Goal: Task Accomplishment & Management: Use online tool/utility

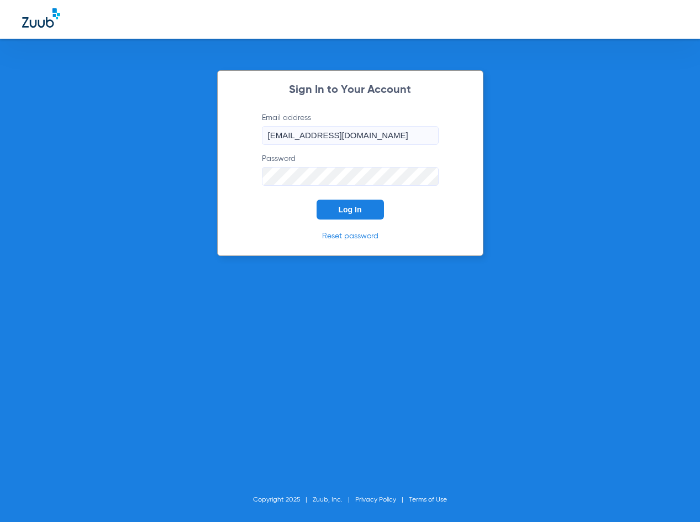
click at [338, 196] on form "Email address [EMAIL_ADDRESS][DOMAIN_NAME] Password Log In" at bounding box center [350, 165] width 210 height 107
click at [339, 205] on span "Log In" at bounding box center [350, 209] width 23 height 9
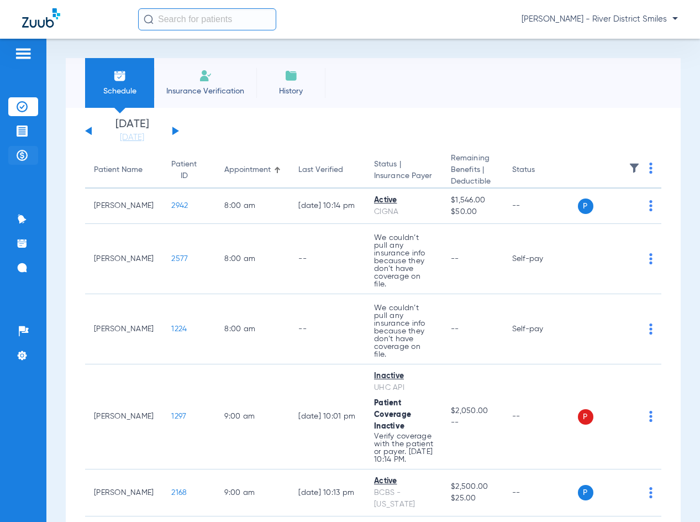
click at [15, 159] on li "Payments & A/R" at bounding box center [23, 155] width 30 height 19
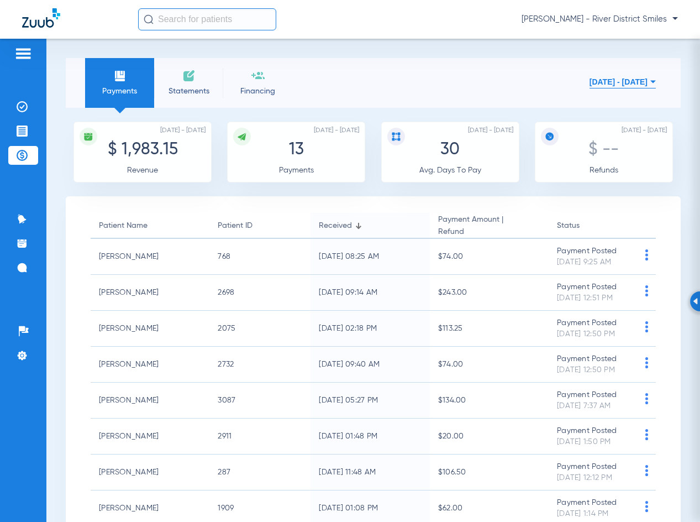
click at [194, 81] on img at bounding box center [188, 75] width 13 height 13
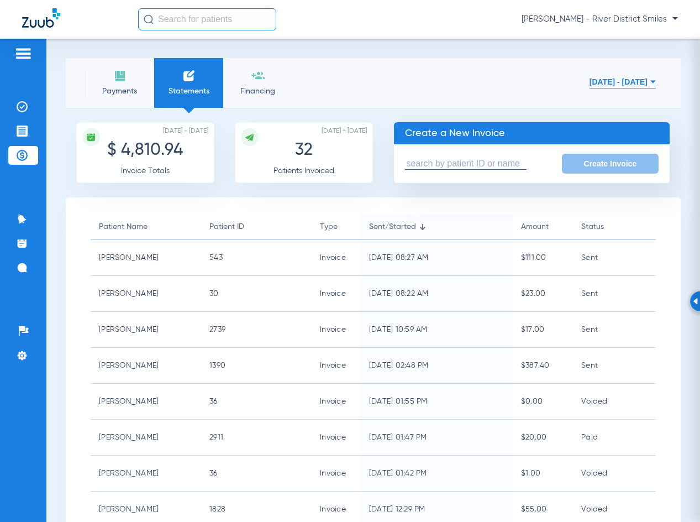
click at [143, 76] on li "Payments" at bounding box center [119, 83] width 69 height 50
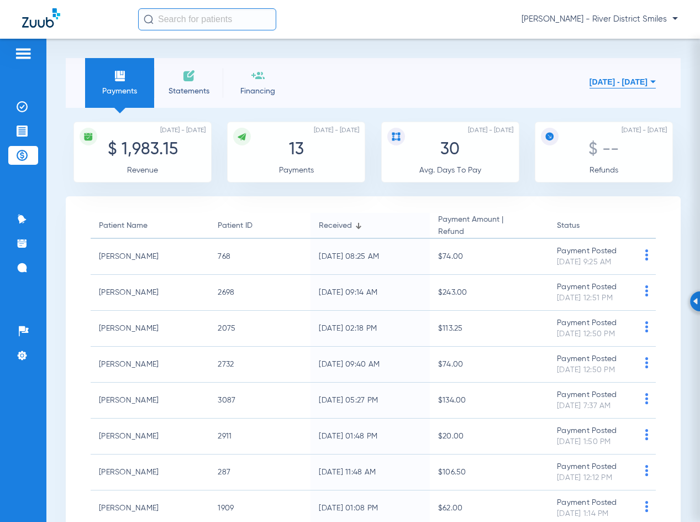
click at [181, 86] on span "Statements" at bounding box center [188, 91] width 52 height 11
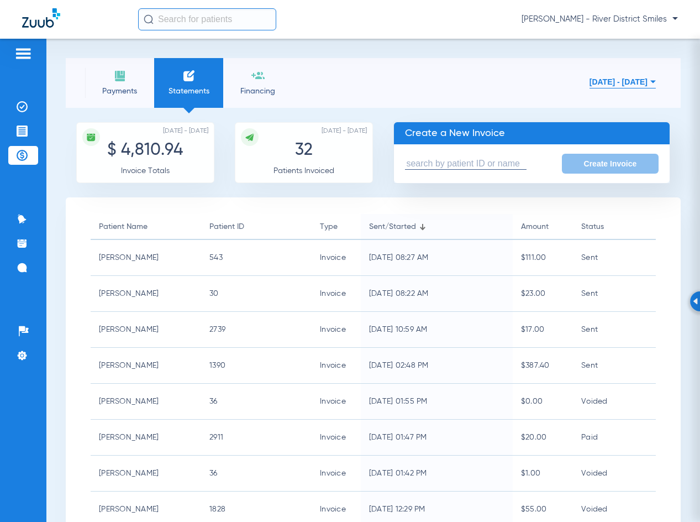
click at [485, 162] on input "text" at bounding box center [466, 164] width 122 height 12
click at [488, 165] on input "text" at bounding box center [466, 164] width 122 height 12
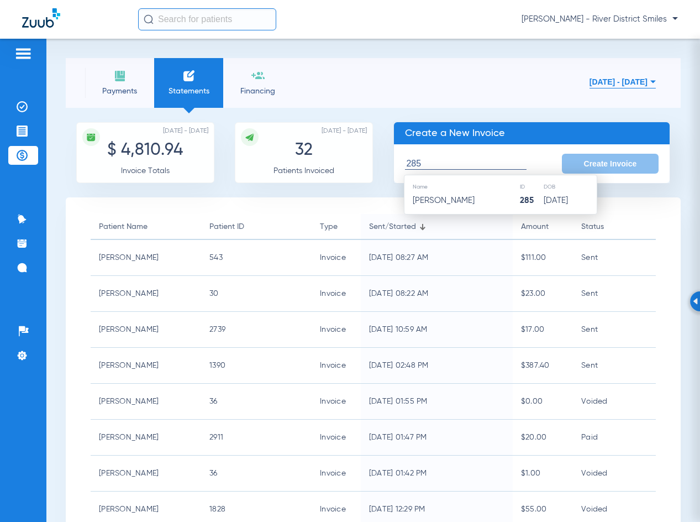
click at [474, 197] on span "[PERSON_NAME]" at bounding box center [444, 200] width 62 height 8
type input "[PERSON_NAME]"
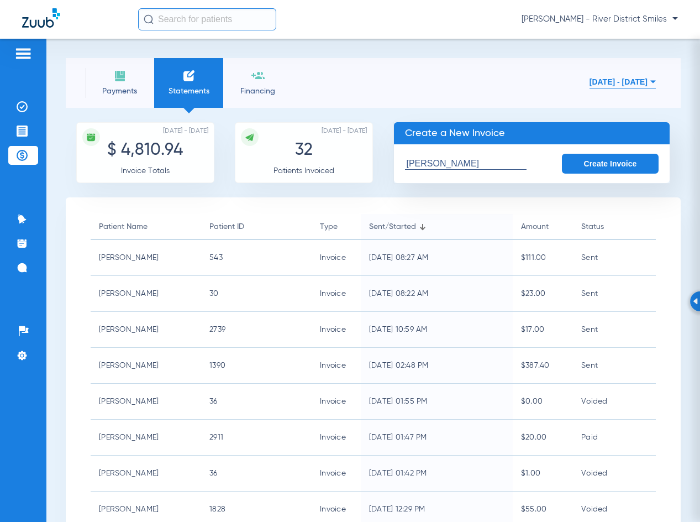
drag, startPoint x: 572, startPoint y: 165, endPoint x: 562, endPoint y: 167, distance: 9.5
click at [573, 163] on button "Create Invoice" at bounding box center [610, 164] width 97 height 20
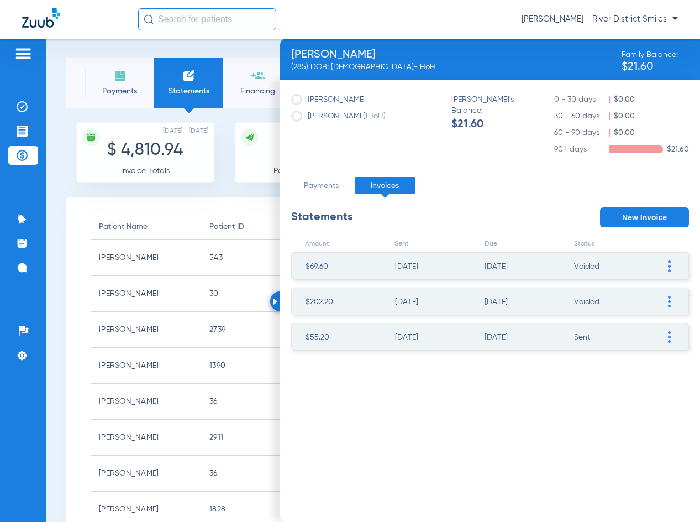
click at [668, 328] on span at bounding box center [669, 336] width 11 height 27
click at [615, 438] on li "VOID Invoice" at bounding box center [612, 435] width 124 height 17
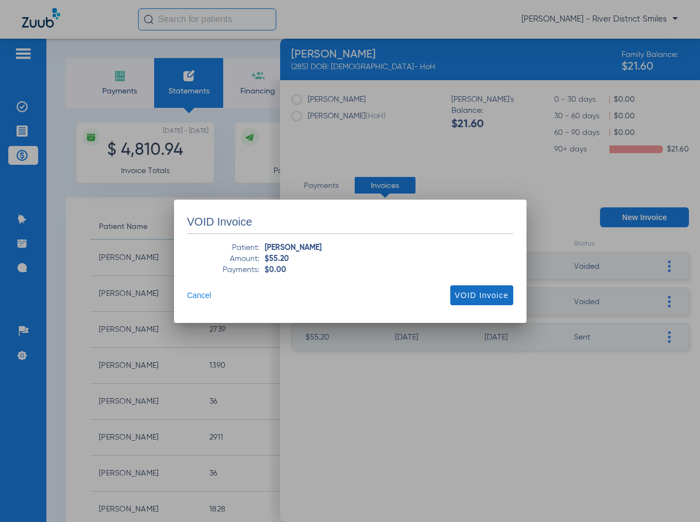
click at [478, 293] on span "VOID Invoice" at bounding box center [482, 295] width 54 height 11
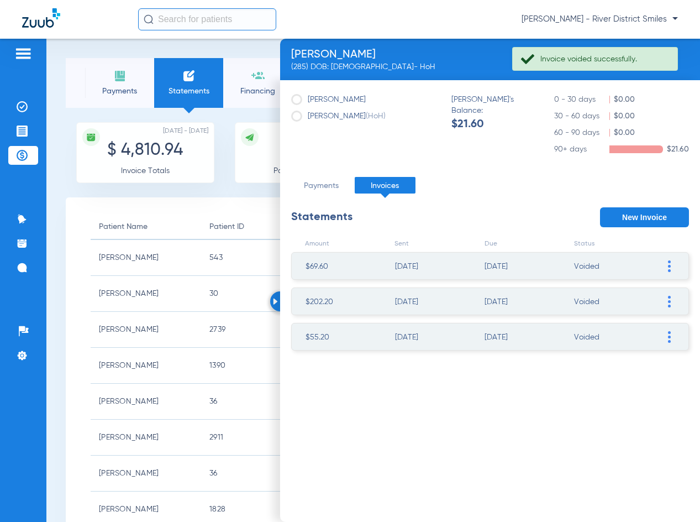
click at [628, 214] on button "New Invoice" at bounding box center [644, 217] width 89 height 20
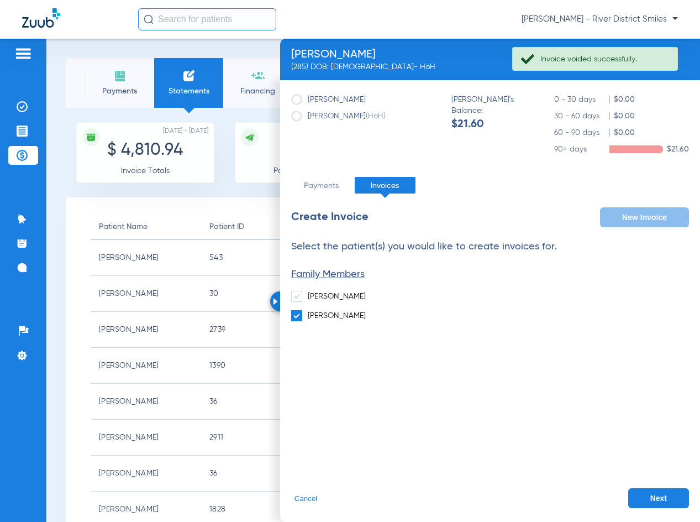
click at [644, 500] on button "Next" at bounding box center [658, 498] width 61 height 20
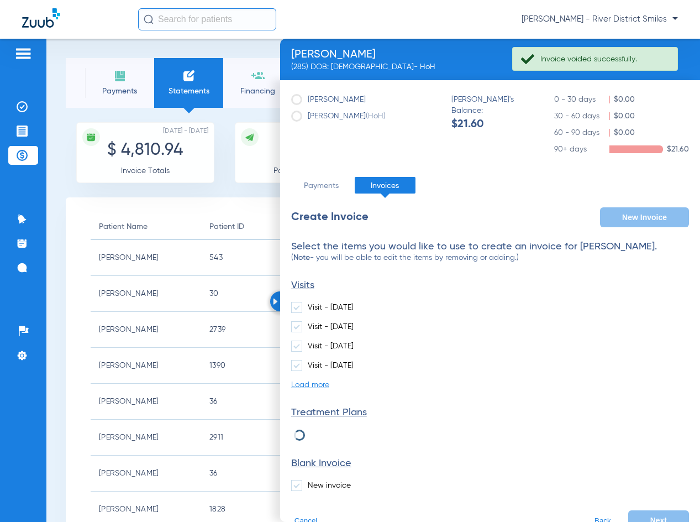
click at [318, 485] on label "New invoice" at bounding box center [321, 485] width 60 height 11
click at [310, 481] on input "New invoice" at bounding box center [310, 481] width 0 height 0
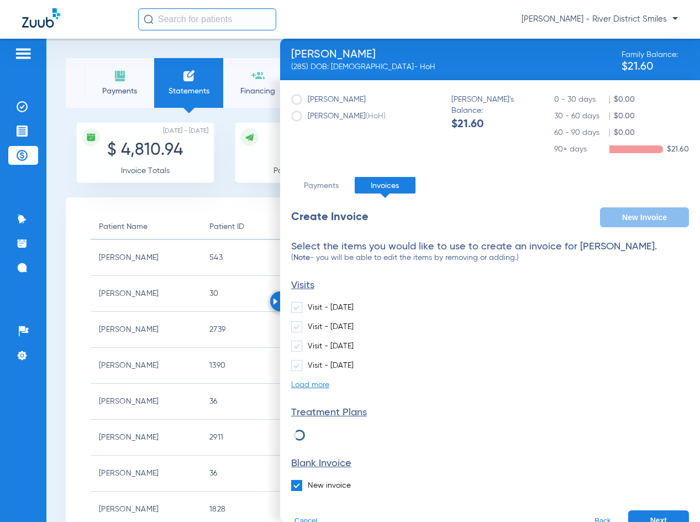
click at [647, 517] on button "Next" at bounding box center [658, 520] width 61 height 20
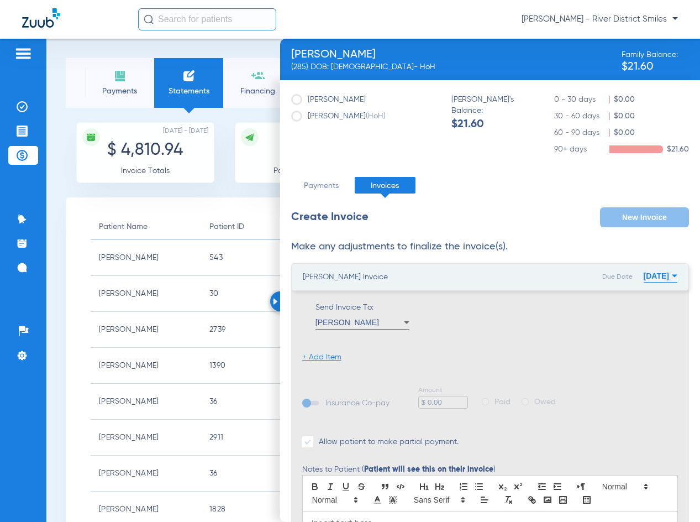
click at [329, 356] on li "+ Add Item" at bounding box center [321, 356] width 39 height 11
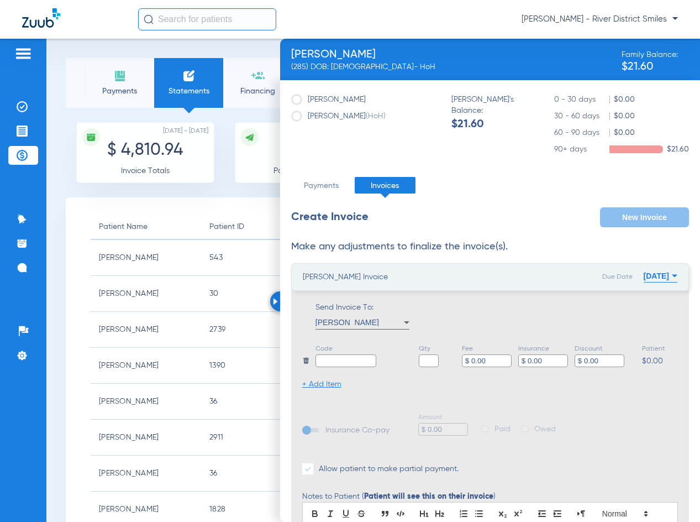
click at [334, 359] on input "text" at bounding box center [345, 360] width 61 height 13
type input "Balance- [PERSON_NAME]"
type input "1"
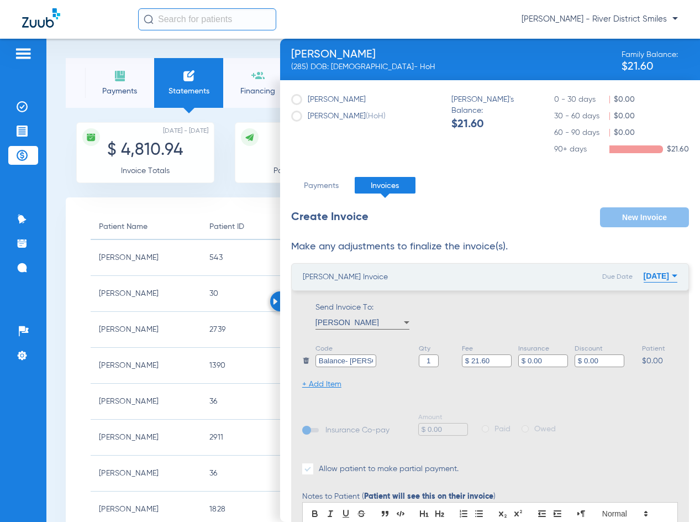
type input "$ 21.60"
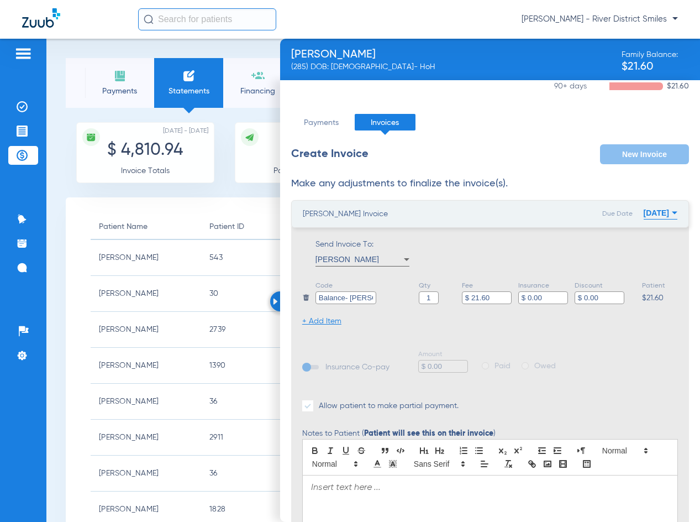
scroll to position [156, 0]
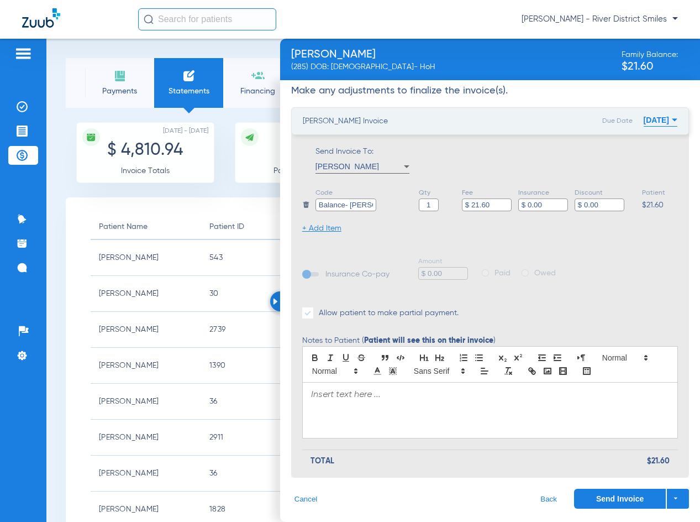
click at [440, 411] on div at bounding box center [490, 409] width 375 height 55
click at [644, 117] on button "[DATE]" at bounding box center [661, 120] width 34 height 22
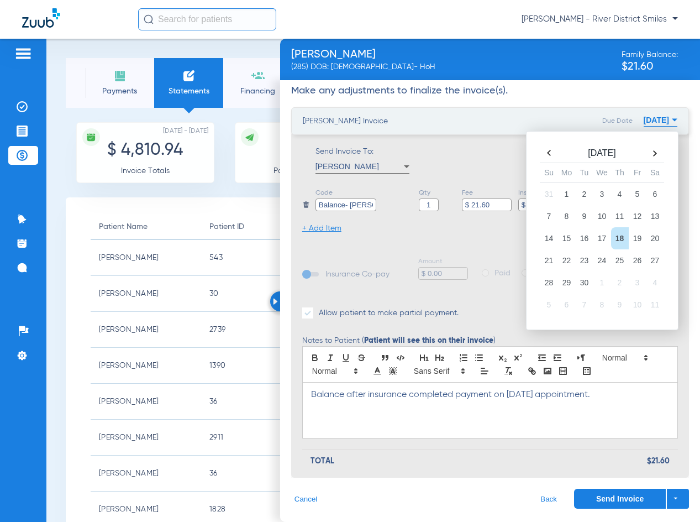
click at [542, 152] on th at bounding box center [549, 152] width 18 height 15
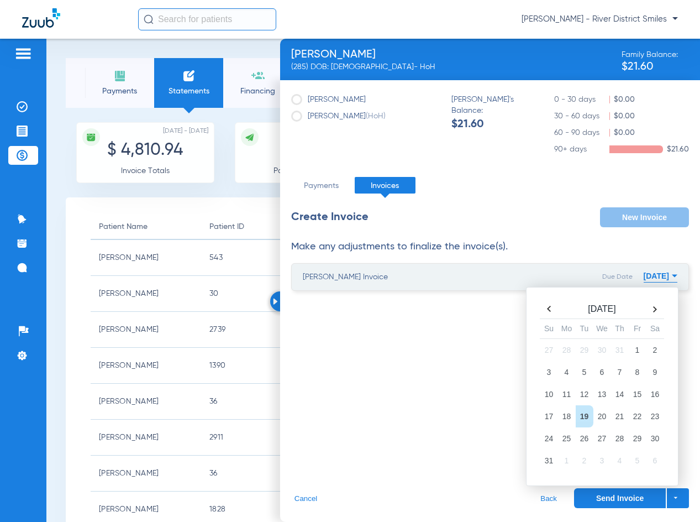
scroll to position [0, 0]
drag, startPoint x: 624, startPoint y: 440, endPoint x: 625, endPoint y: 466, distance: 26.5
click at [624, 440] on td "28" at bounding box center [620, 438] width 18 height 22
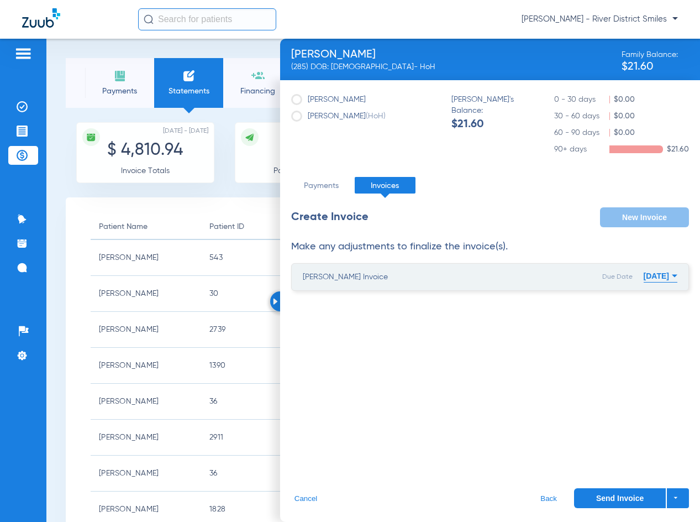
click at [638, 493] on button "Send Invoice" at bounding box center [620, 498] width 92 height 20
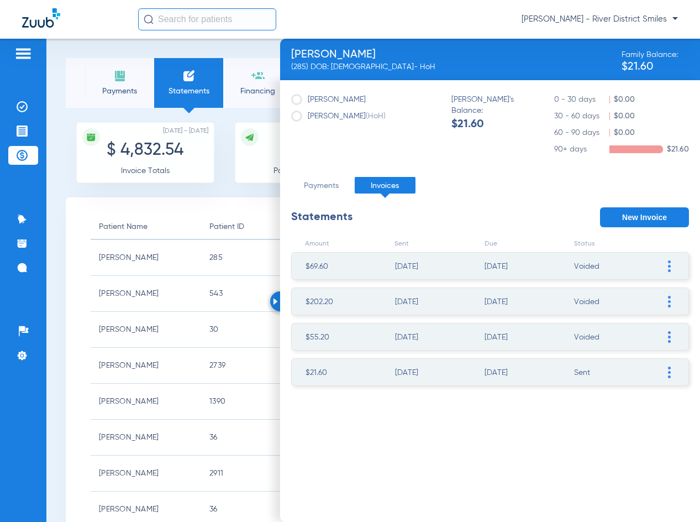
click at [276, 297] on div at bounding box center [280, 301] width 20 height 20
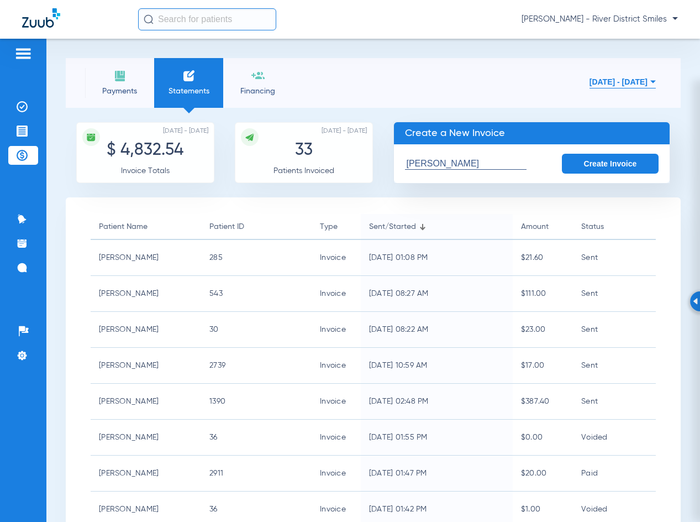
click at [482, 158] on input "[PERSON_NAME]" at bounding box center [466, 164] width 122 height 12
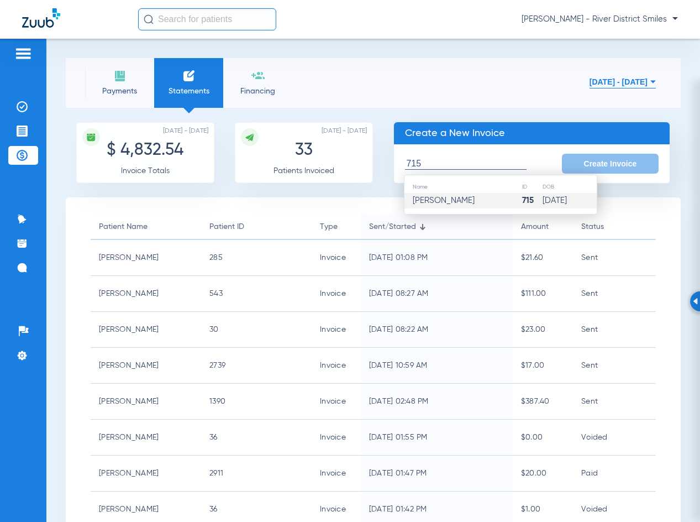
click at [474, 207] on td "[PERSON_NAME]" at bounding box center [462, 200] width 117 height 15
type input "[PERSON_NAME]"
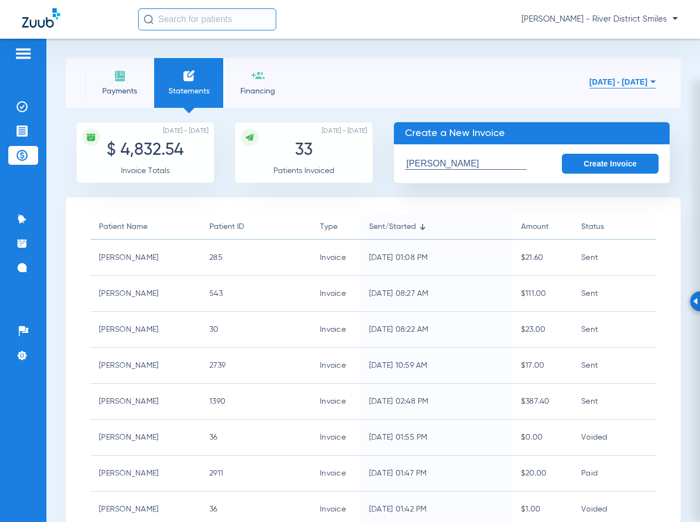
click at [562, 170] on button "Create Invoice" at bounding box center [610, 164] width 97 height 20
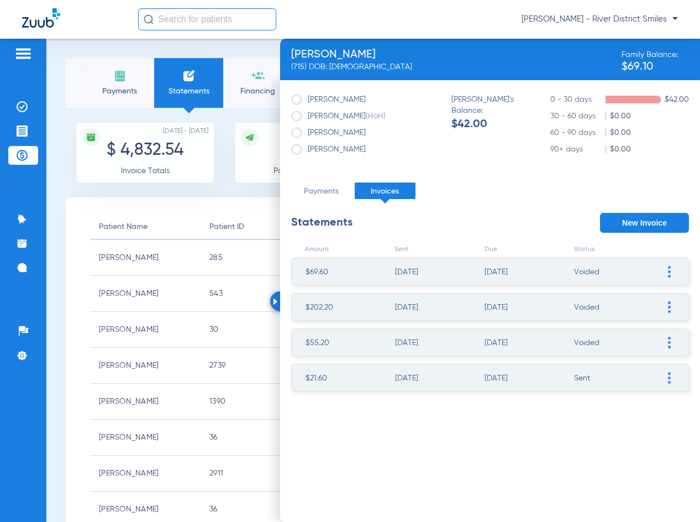
click at [653, 219] on button "New Invoice" at bounding box center [644, 223] width 89 height 20
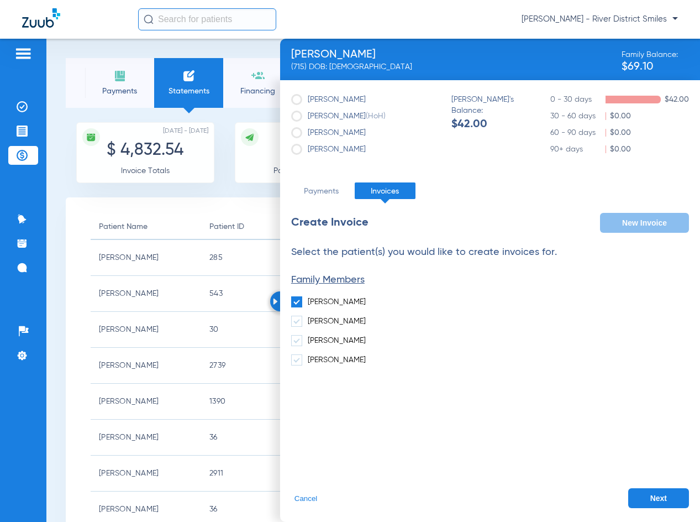
click at [641, 492] on button "Next" at bounding box center [658, 498] width 61 height 20
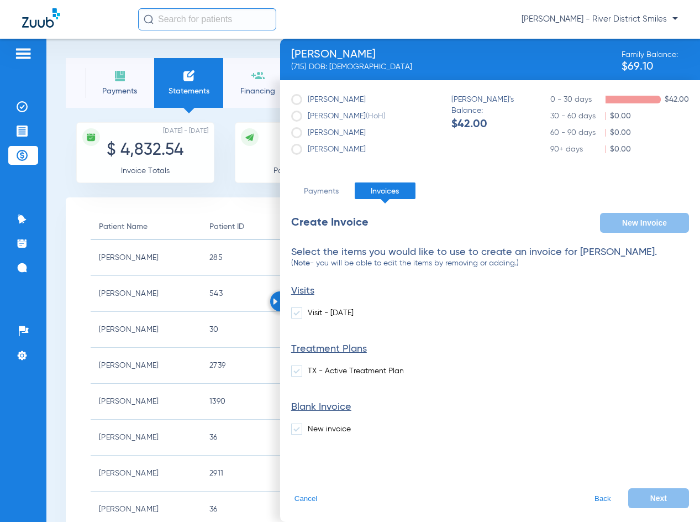
drag, startPoint x: 322, startPoint y: 425, endPoint x: 367, endPoint y: 445, distance: 49.2
click at [322, 425] on label "New invoice" at bounding box center [321, 428] width 60 height 11
click at [310, 425] on input "New invoice" at bounding box center [310, 425] width 0 height 0
click at [664, 504] on button "Next" at bounding box center [658, 498] width 61 height 20
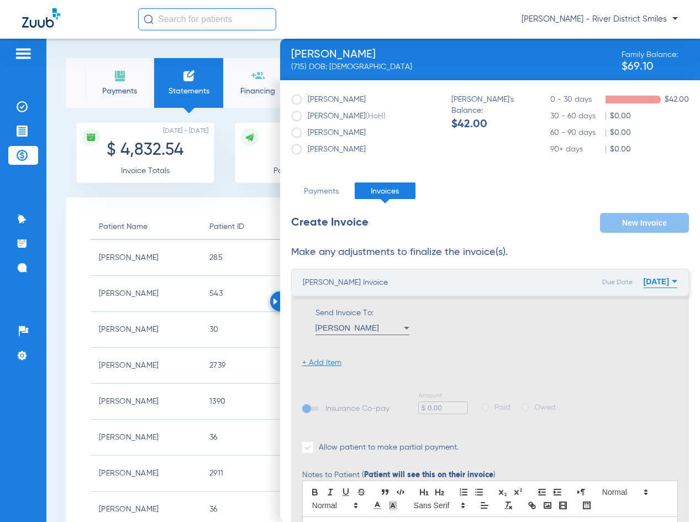
click at [326, 365] on li "+ Add Item" at bounding box center [321, 362] width 39 height 11
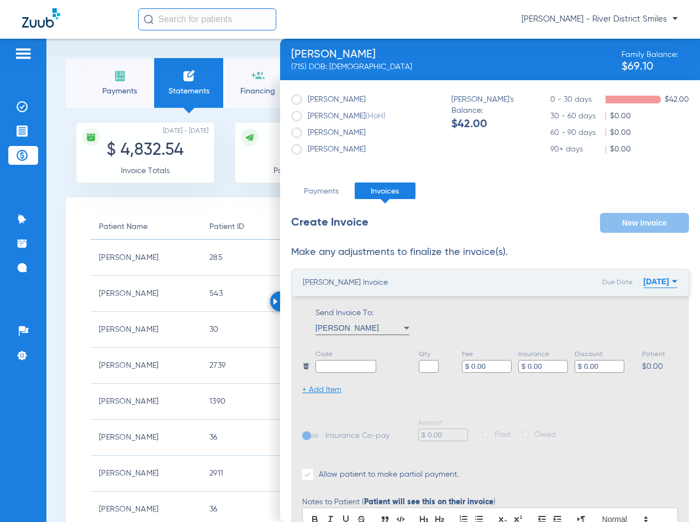
click at [334, 375] on ul "Code Qty Fee $ 0.00 Insurance $ 0.00 Discount $ 0.00 Patient $0.00 + Add Item" at bounding box center [490, 372] width 376 height 46
click at [330, 368] on input "text" at bounding box center [345, 366] width 61 height 13
type input "Balance- [PERSON_NAME]"
type input "1"
type input "$ 42.00"
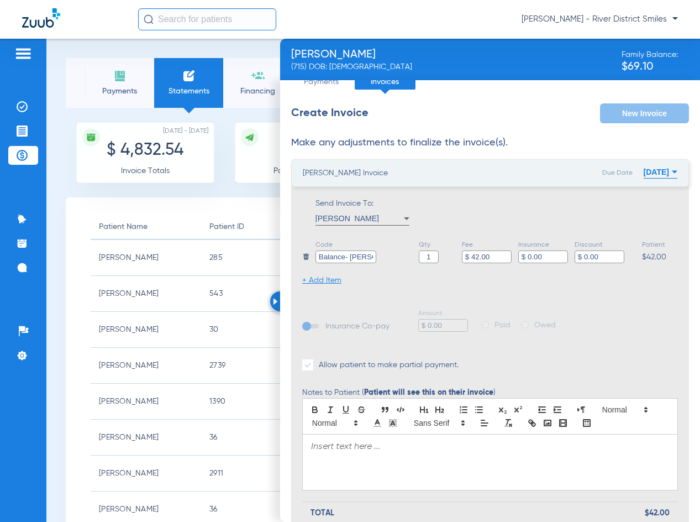
scroll to position [161, 0]
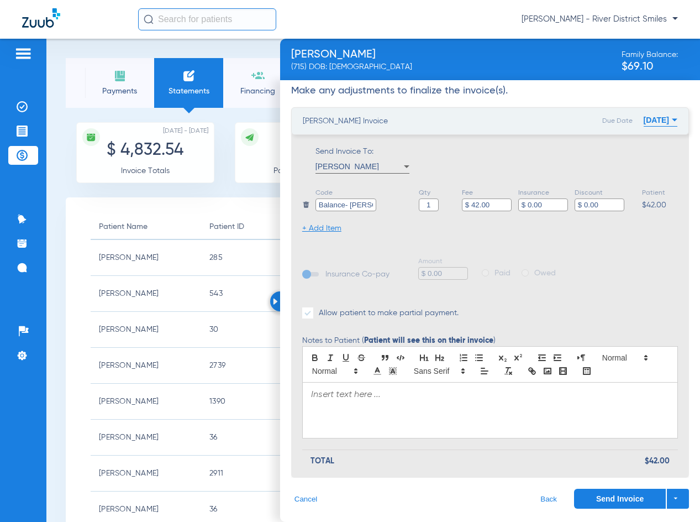
click at [377, 410] on div at bounding box center [490, 409] width 375 height 55
click at [657, 117] on button "[DATE]" at bounding box center [661, 120] width 34 height 22
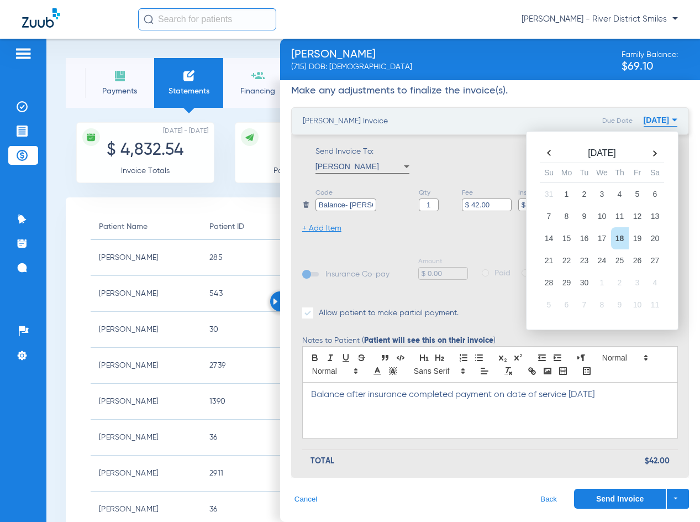
click at [542, 155] on th at bounding box center [549, 152] width 18 height 15
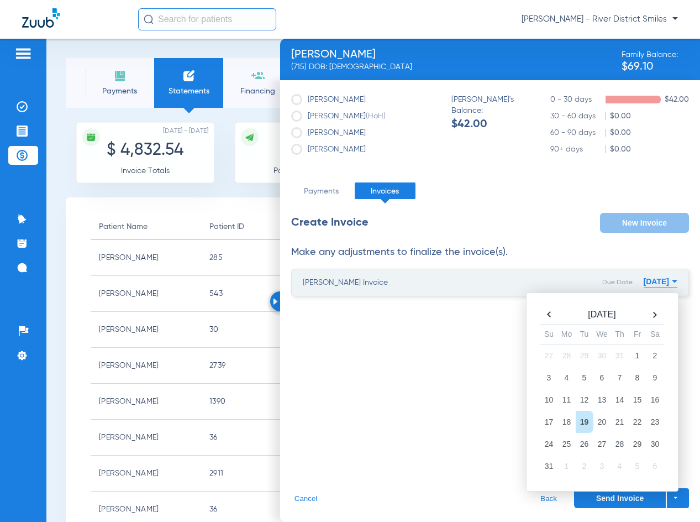
scroll to position [0, 0]
drag, startPoint x: 618, startPoint y: 445, endPoint x: 618, endPoint y: 471, distance: 25.4
click at [619, 444] on td "28" at bounding box center [620, 444] width 18 height 22
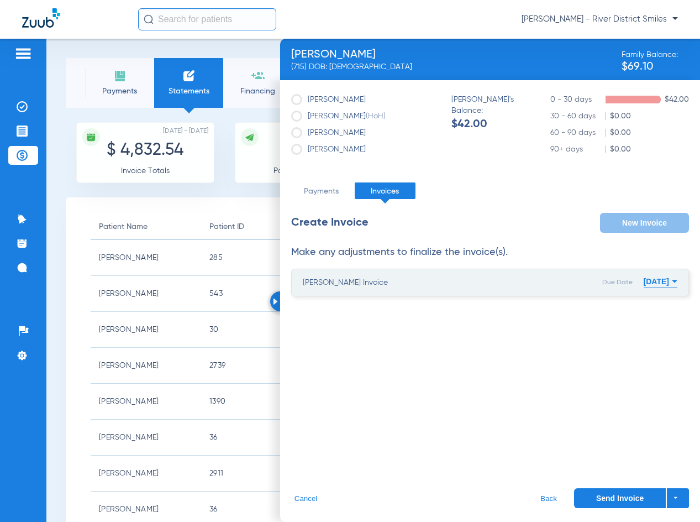
click at [614, 493] on button "Send Invoice" at bounding box center [620, 498] width 92 height 20
